Goal: Browse casually: Explore the website without a specific task or goal

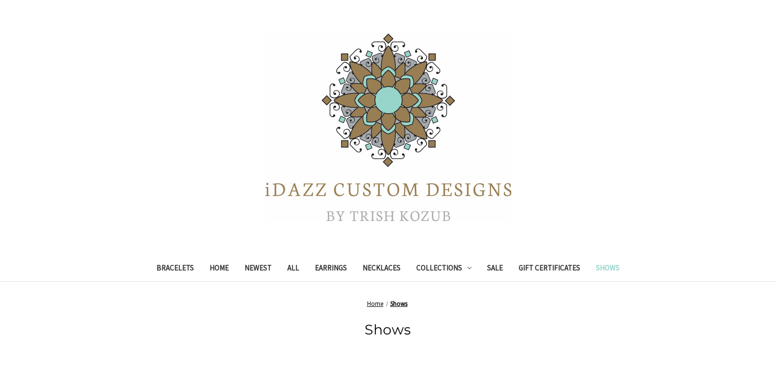
scroll to position [92, 0]
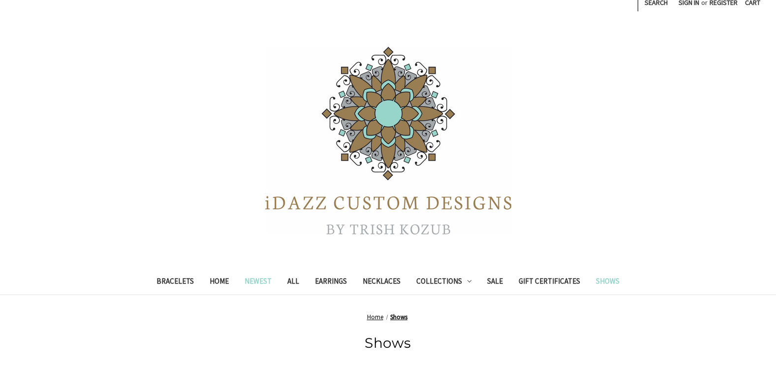
click at [257, 280] on link "Newest" at bounding box center [258, 282] width 43 height 24
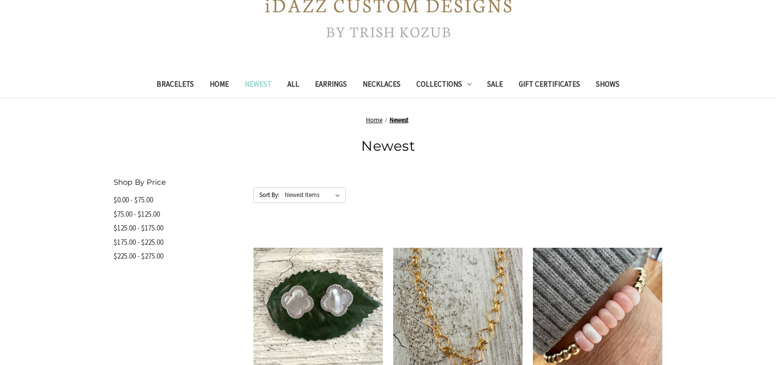
scroll to position [282, 0]
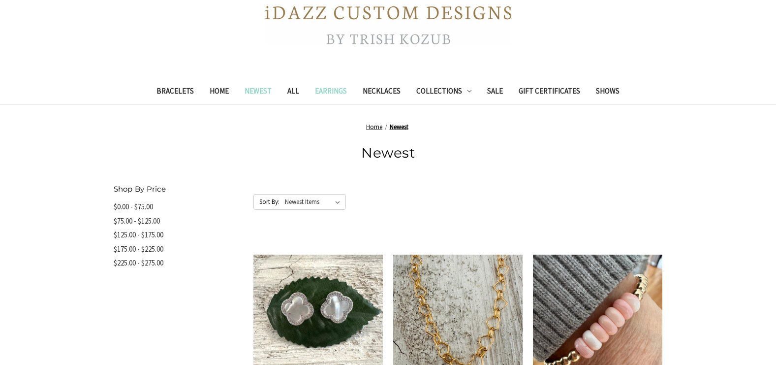
click at [328, 91] on link "Earrings" at bounding box center [331, 92] width 48 height 24
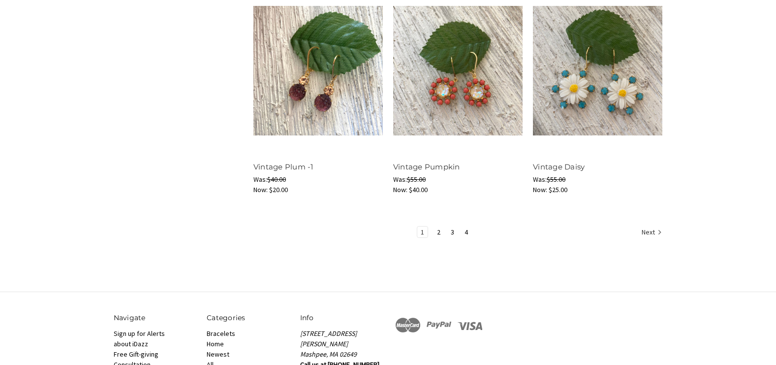
scroll to position [1253, 0]
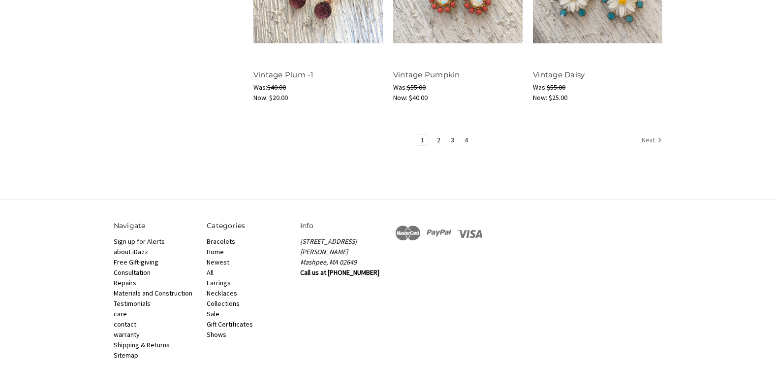
click at [647, 141] on link "Next" at bounding box center [650, 140] width 24 height 13
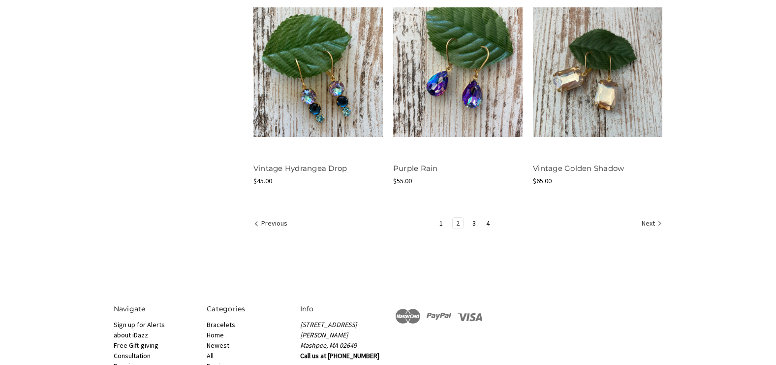
scroll to position [1259, 0]
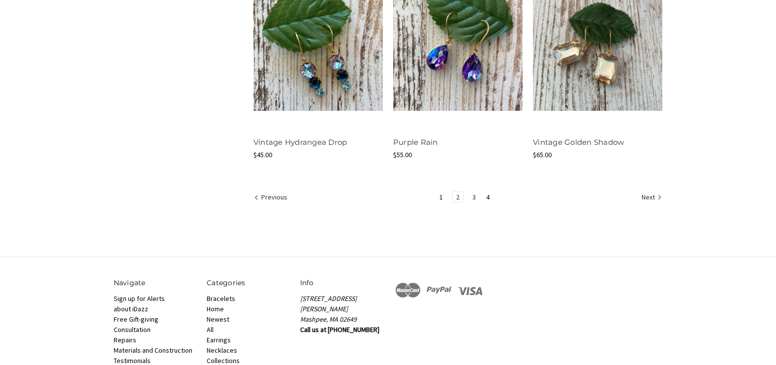
click at [471, 196] on link "3" at bounding box center [474, 196] width 10 height 11
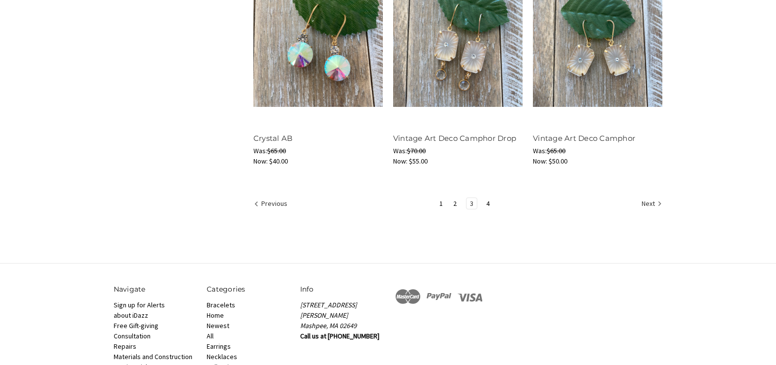
scroll to position [1331, 0]
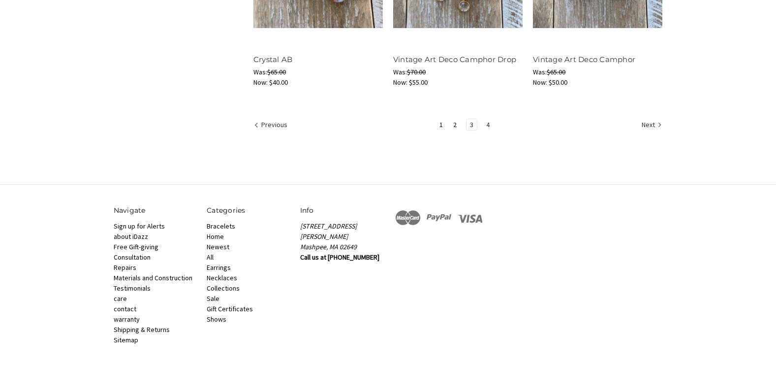
click at [488, 124] on link "4" at bounding box center [488, 124] width 10 height 11
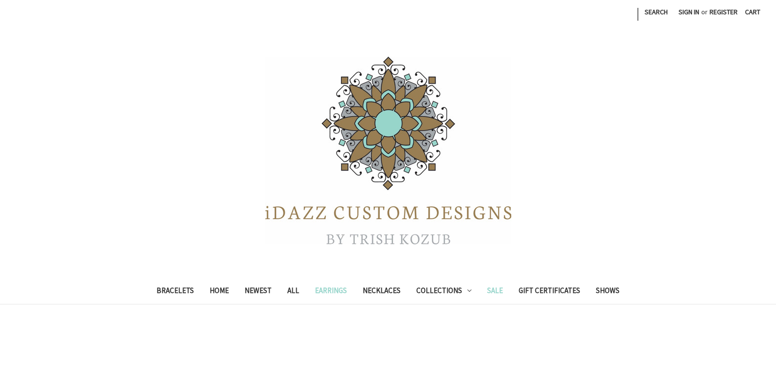
click at [493, 290] on link "Sale" at bounding box center [494, 291] width 31 height 24
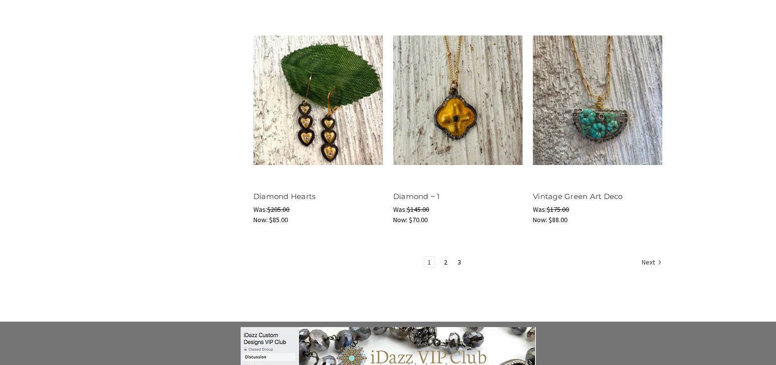
scroll to position [1305, 0]
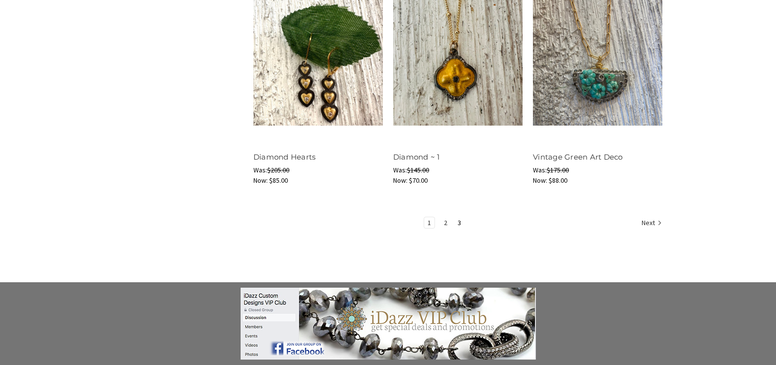
click at [443, 223] on link "2" at bounding box center [445, 222] width 10 height 11
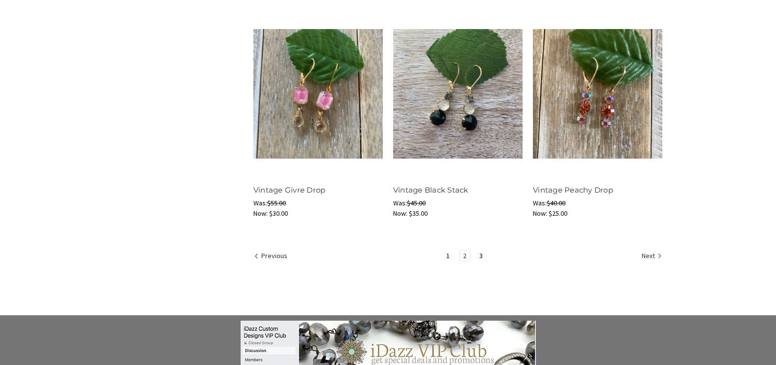
scroll to position [1325, 0]
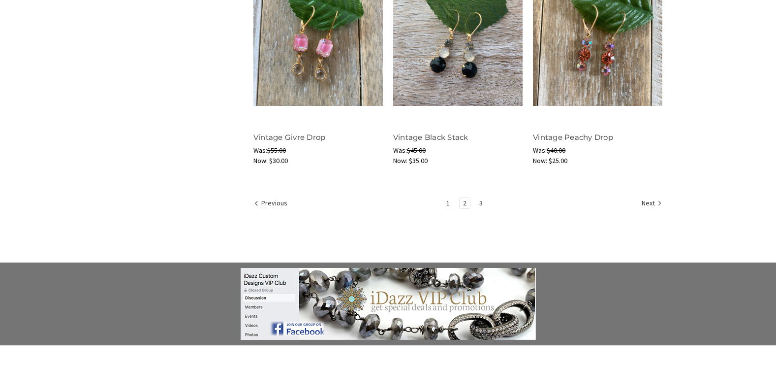
click at [481, 201] on link "3" at bounding box center [481, 202] width 10 height 11
